Goal: Find specific page/section: Find specific page/section

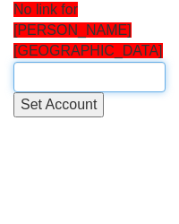
click at [47, 62] on input "text" at bounding box center [89, 77] width 152 height 30
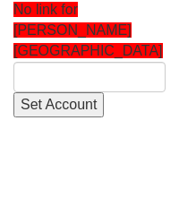
click at [77, 62] on input "text" at bounding box center [89, 77] width 152 height 30
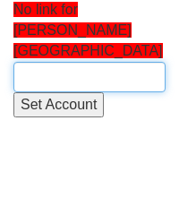
click at [46, 62] on input "text" at bounding box center [89, 77] width 152 height 30
paste input "THOR001"
click at [29, 62] on input "THOR001" at bounding box center [89, 77] width 152 height 30
drag, startPoint x: 108, startPoint y: 49, endPoint x: -88, endPoint y: 54, distance: 195.4
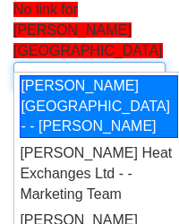
click at [53, 110] on div "Thornhill College - - Tom Bastin" at bounding box center [99, 107] width 159 height 64
type input "Thornhill College - - Tom Bastin"
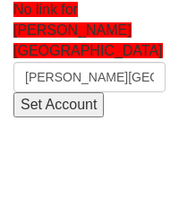
click at [25, 92] on input "Set Account" at bounding box center [58, 105] width 91 height 26
